Goal: Information Seeking & Learning: Check status

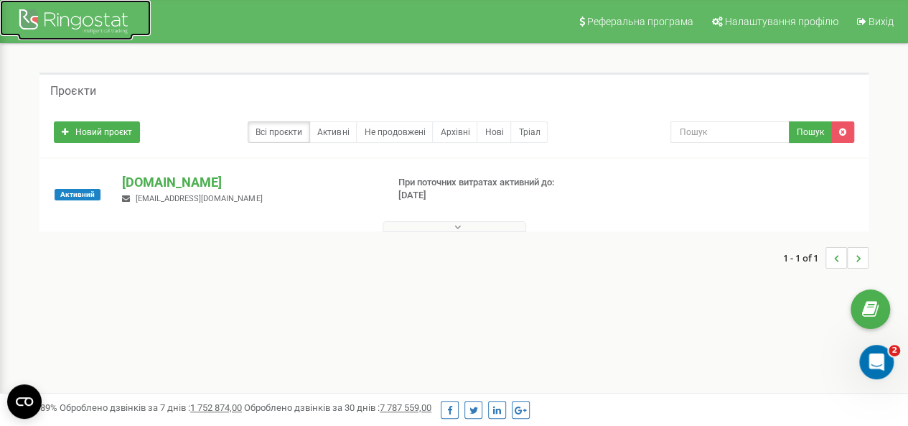
click at [24, 27] on div at bounding box center [75, 23] width 115 height 34
click at [449, 222] on button at bounding box center [455, 226] width 144 height 11
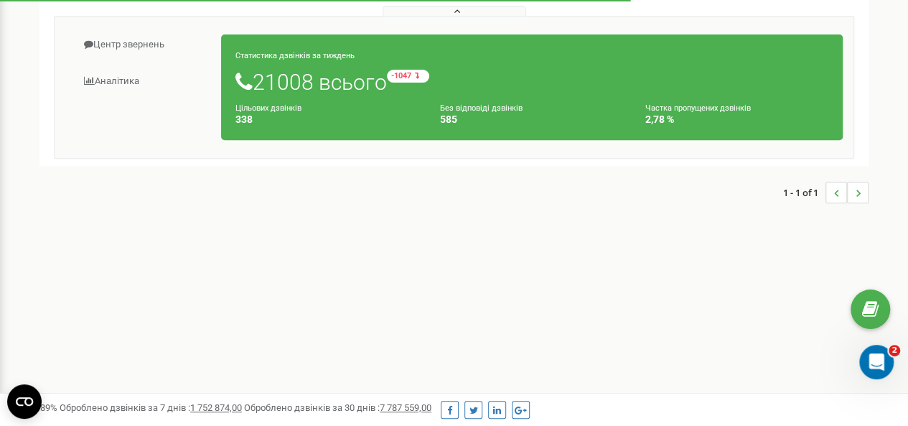
scroll to position [72, 0]
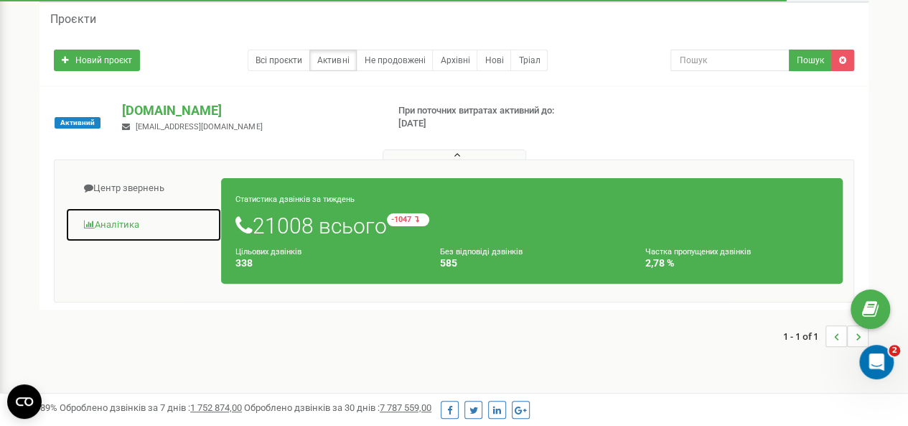
click at [119, 223] on link "Аналiтика" at bounding box center [143, 224] width 156 height 35
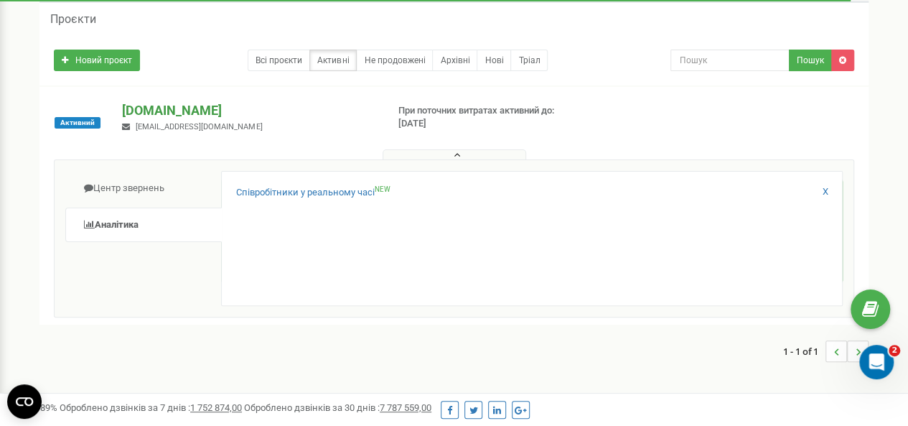
click at [178, 111] on p "[DOMAIN_NAME]" at bounding box center [248, 110] width 253 height 19
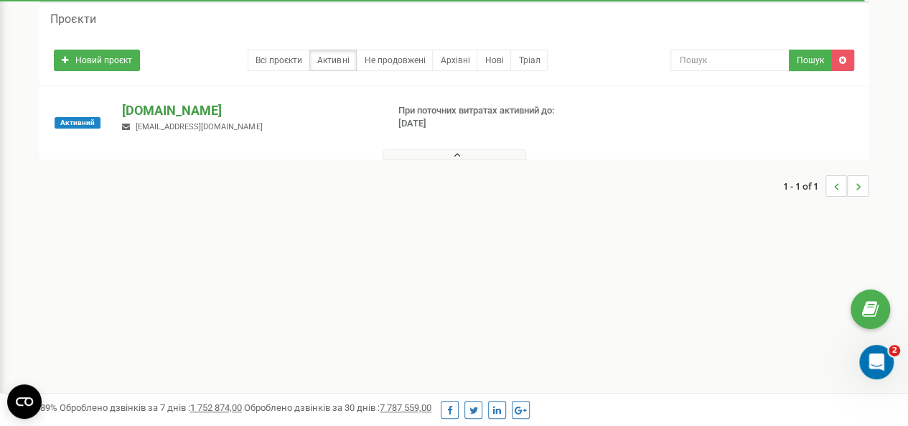
click at [149, 111] on p "[DOMAIN_NAME]" at bounding box center [248, 110] width 253 height 19
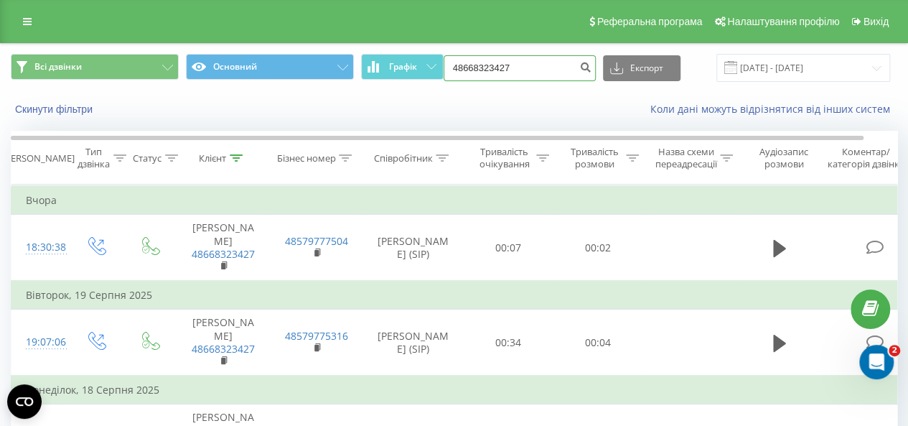
drag, startPoint x: 556, startPoint y: 60, endPoint x: 446, endPoint y: 75, distance: 110.1
click at [446, 75] on div "Всі дзвінки Основний Графік 48668323427 Експорт .csv .xls .xlsx 20.05.2025 - 20…" at bounding box center [454, 68] width 886 height 28
paste input "48536219631"
click at [580, 70] on input "48536219631" at bounding box center [520, 68] width 152 height 26
type input "48536219631"
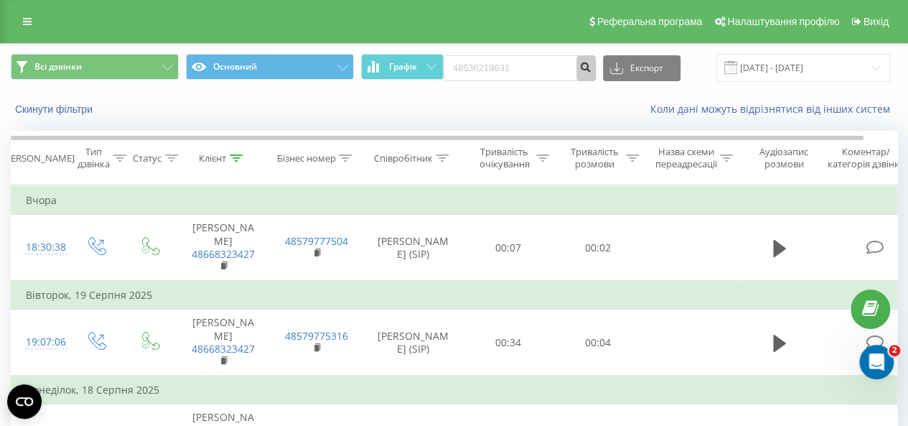
click at [584, 70] on button "submit" at bounding box center [585, 68] width 19 height 26
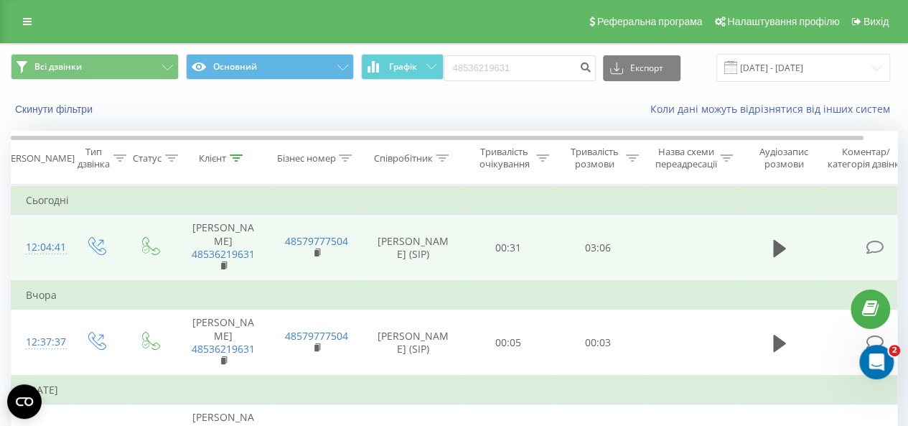
click at [764, 242] on td at bounding box center [779, 248] width 86 height 66
click at [777, 240] on icon at bounding box center [779, 248] width 13 height 17
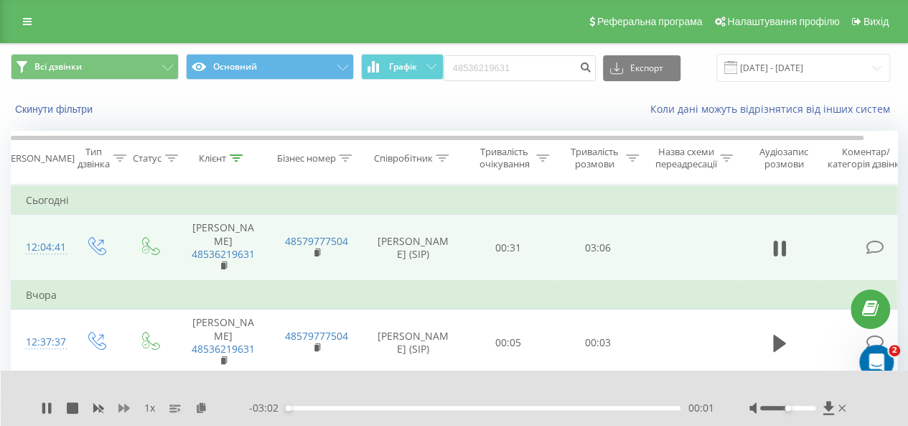
click at [122, 408] on icon at bounding box center [123, 407] width 11 height 9
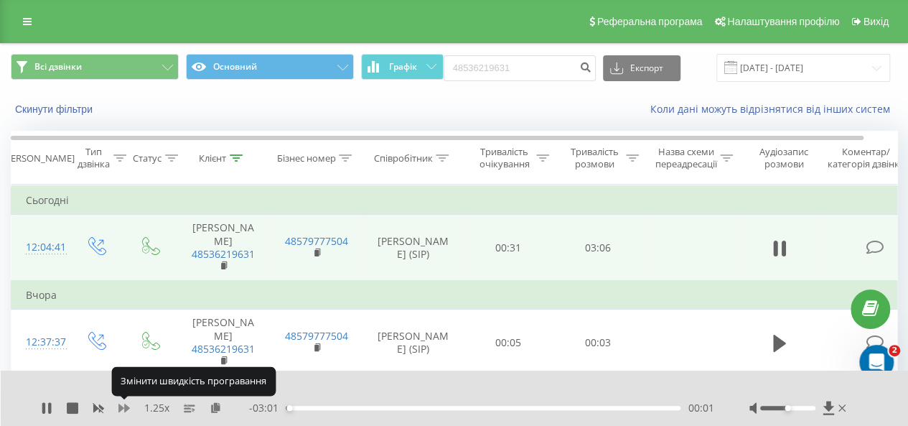
click at [123, 408] on icon at bounding box center [123, 407] width 11 height 11
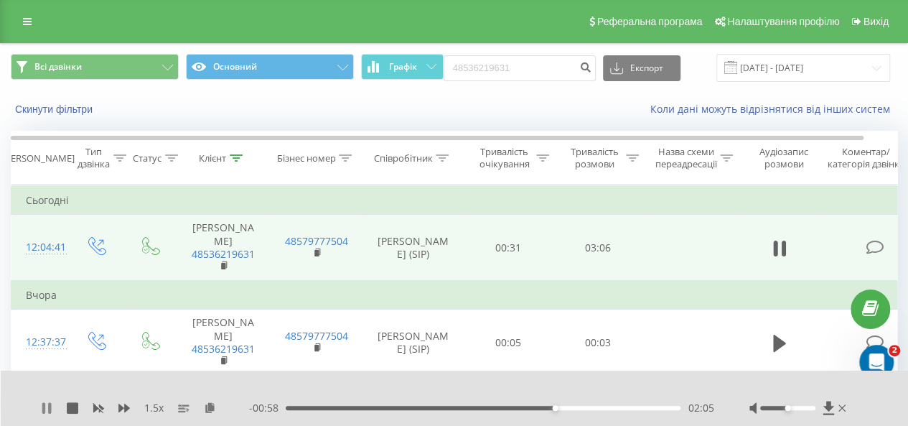
click at [45, 404] on icon at bounding box center [46, 407] width 11 height 11
